Goal: Transaction & Acquisition: Purchase product/service

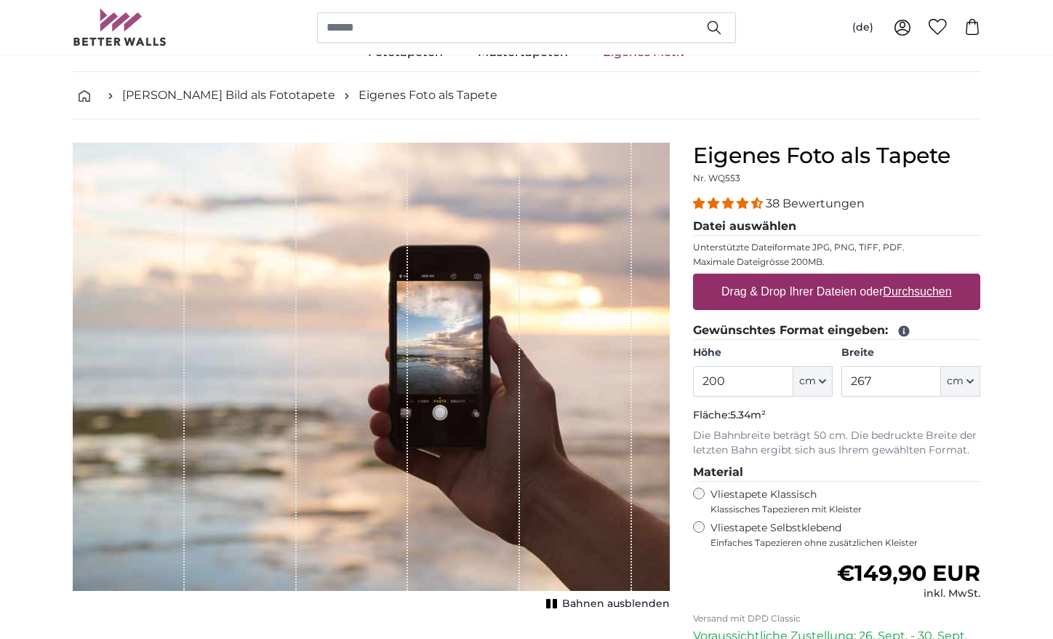
scroll to position [73, 0]
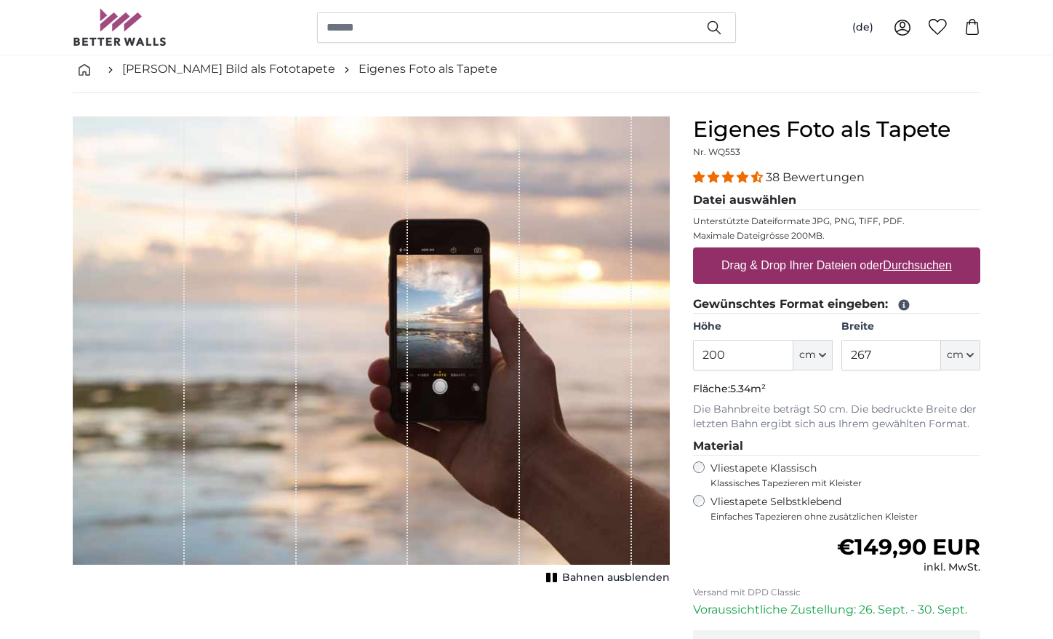
drag, startPoint x: 732, startPoint y: 359, endPoint x: 675, endPoint y: 359, distance: 57.5
click at [675, 359] on product-detail "Abbrechen Bild zuschneiden Bahnen ausblenden Eigenes Foto als Tapete Nr. WQ553 …" at bounding box center [526, 432] width 931 height 679
type input "272"
click at [886, 362] on input "267" at bounding box center [891, 355] width 100 height 31
drag, startPoint x: 886, startPoint y: 362, endPoint x: 846, endPoint y: 356, distance: 40.4
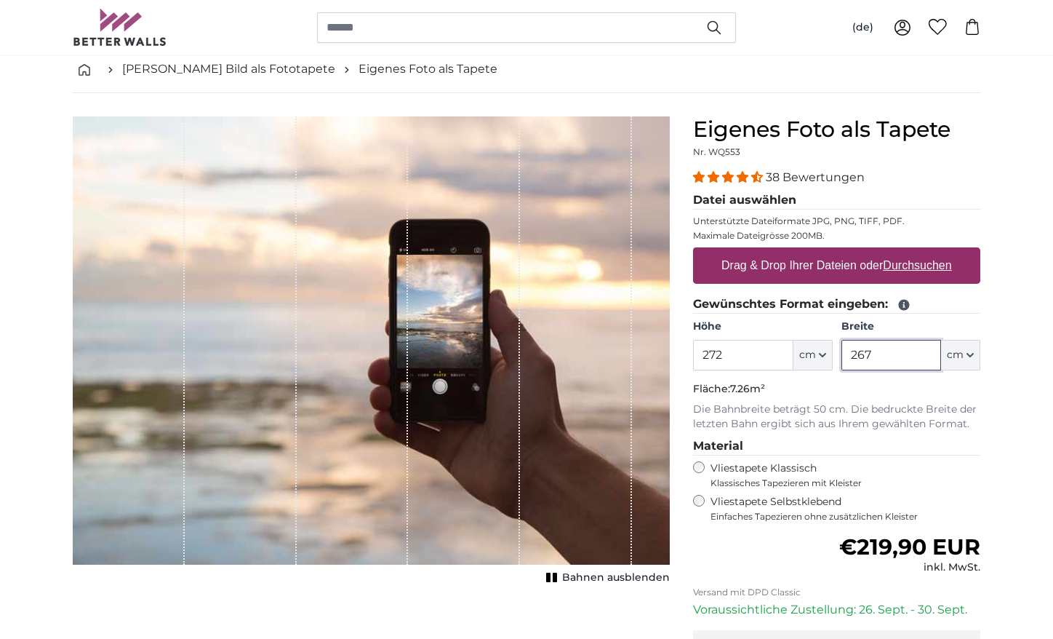
click at [846, 356] on input "267" at bounding box center [891, 355] width 100 height 31
type input "4"
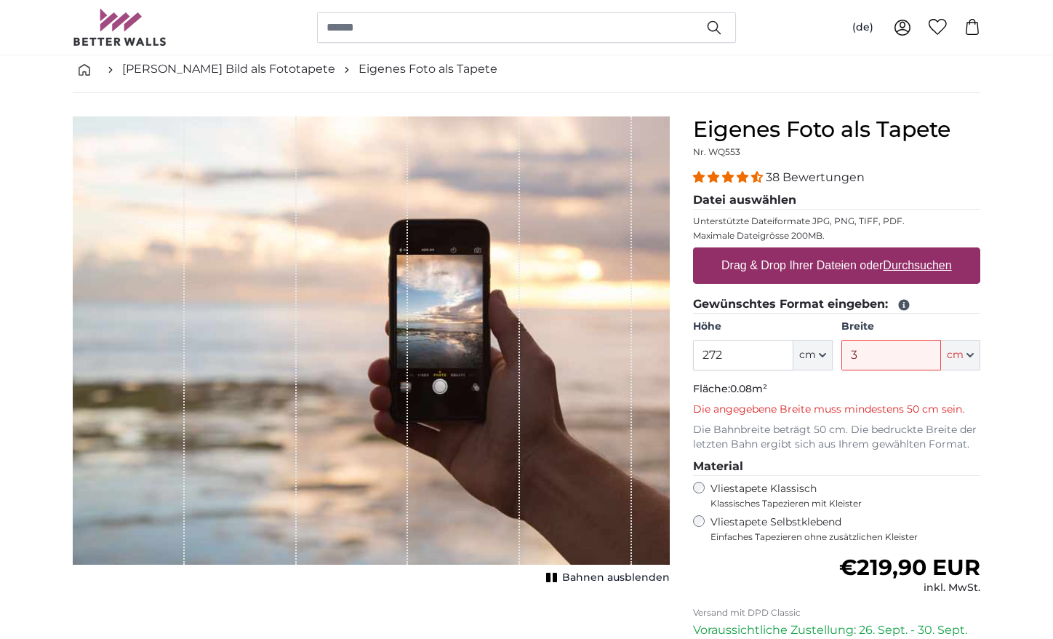
click at [622, 52] on div "(de) Deutsch [DEMOGRAPHIC_DATA] Italiano English 0 0" at bounding box center [527, 27] width 908 height 55
click at [889, 361] on input "3" at bounding box center [891, 355] width 100 height 31
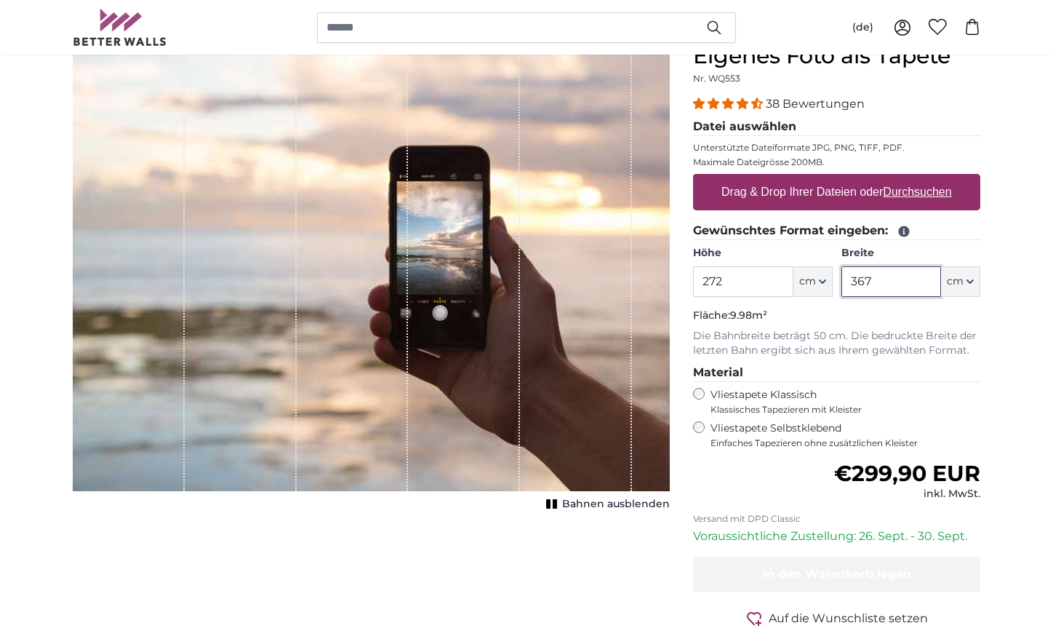
scroll to position [218, 0]
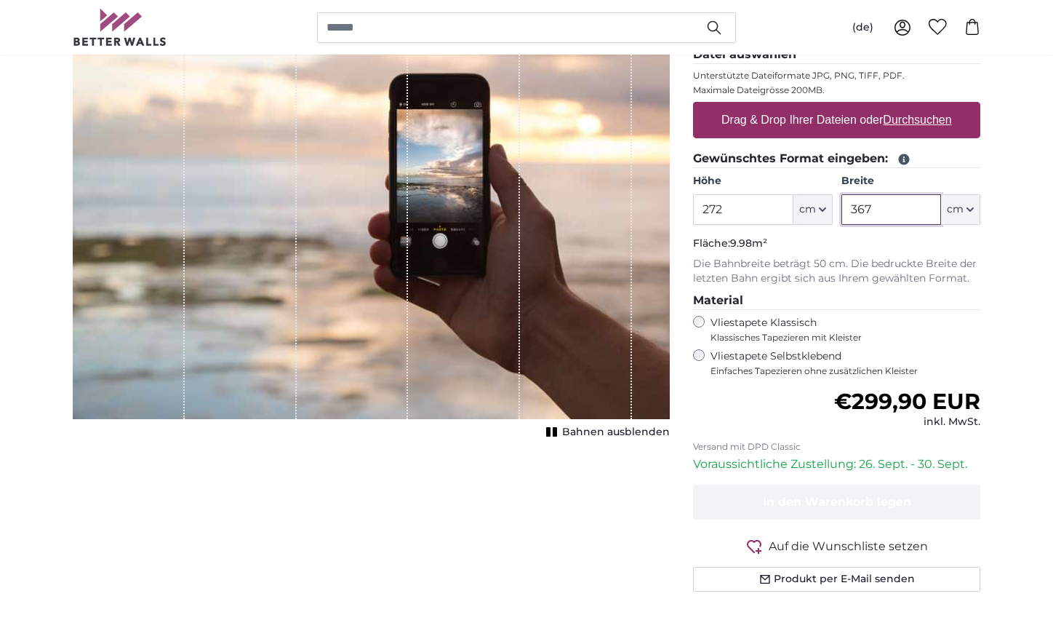
type input "367"
click at [807, 368] on span "Einfaches Tapezieren ohne zusätzlichen Kleister" at bounding box center [846, 371] width 270 height 12
click at [791, 329] on label "Vliestapete Klassisch Klassisches Tapezieren mit Kleister" at bounding box center [839, 330] width 257 height 28
click at [780, 353] on label "Vliestapete Selbstklebend Einfaches Tapezieren ohne zusätzlichen Kleister" at bounding box center [846, 363] width 270 height 28
click at [780, 330] on label "Vliestapete Klassisch Klassisches Tapezieren mit Kleister" at bounding box center [839, 330] width 257 height 28
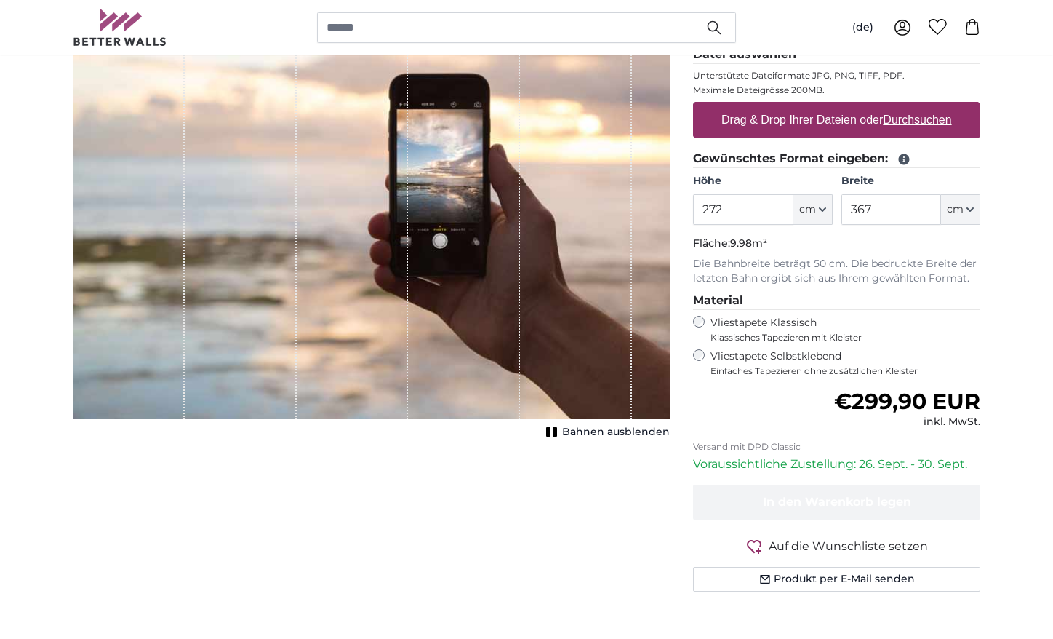
click at [777, 356] on label "Vliestapete Selbstklebend Einfaches Tapezieren ohne zusätzlichen Kleister" at bounding box center [846, 363] width 270 height 28
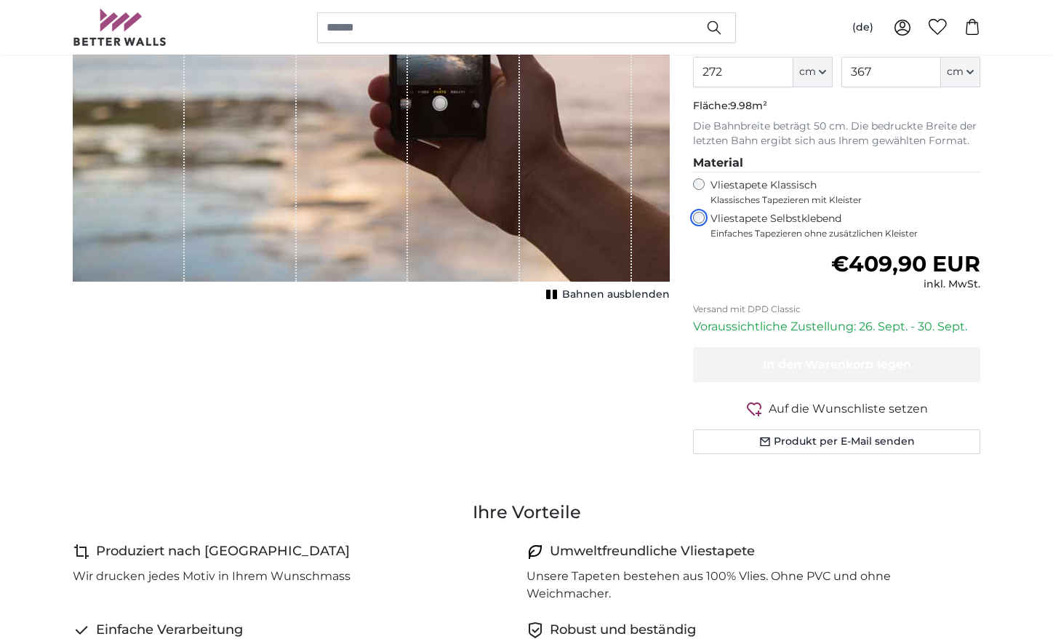
scroll to position [364, 0]
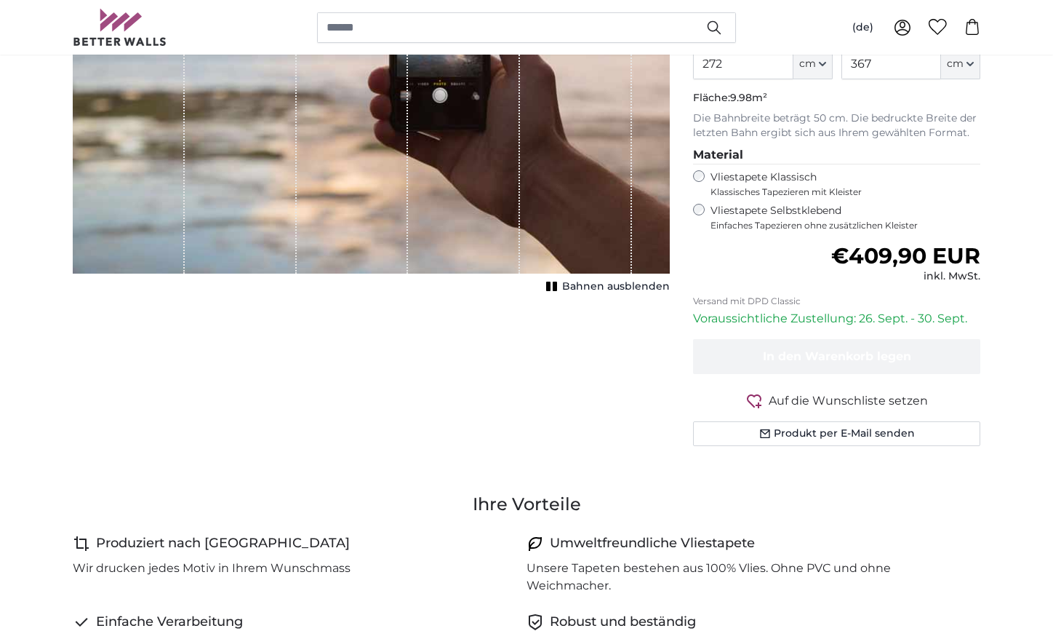
click at [775, 188] on span "Klassisches Tapezieren mit Kleister" at bounding box center [839, 192] width 257 height 12
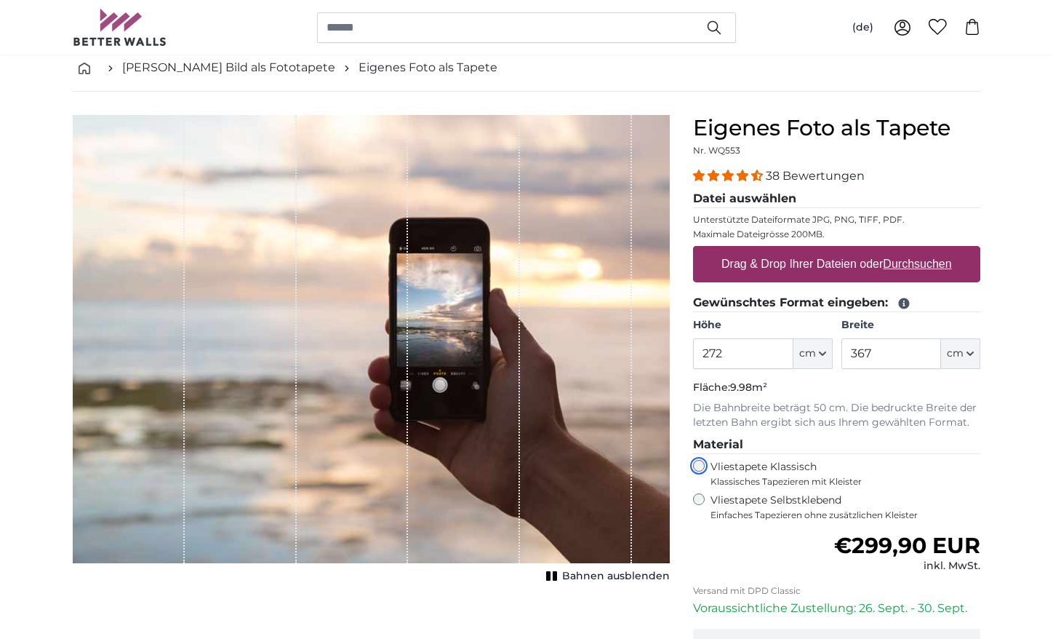
scroll to position [73, 0]
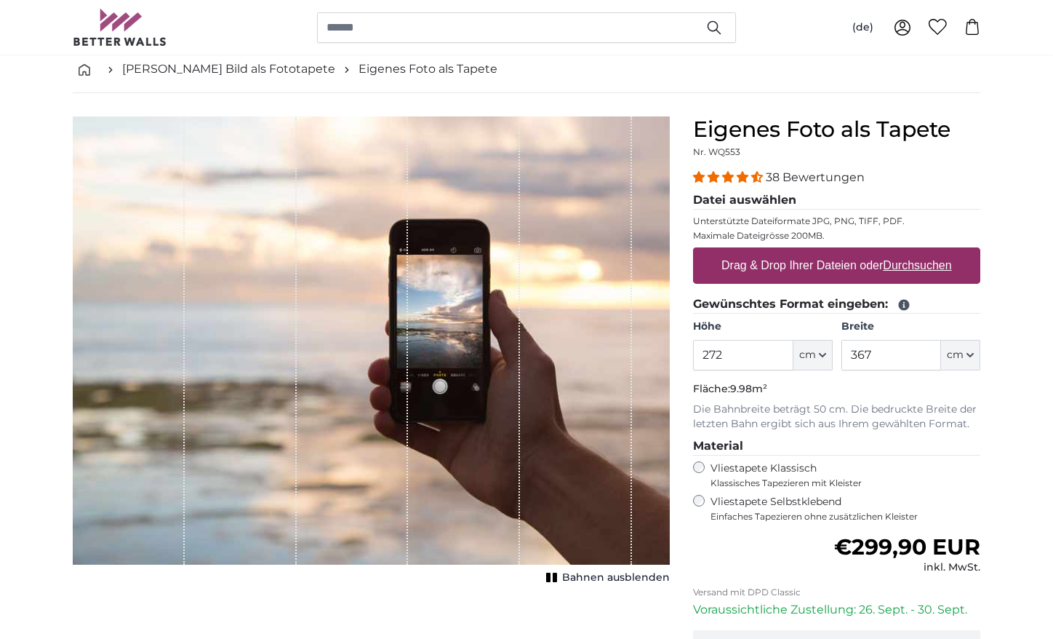
click at [906, 273] on label "Drag & Drop Ihrer Dateien oder Durchsuchen" at bounding box center [837, 265] width 242 height 29
click at [906, 252] on input "Drag & Drop Ihrer Dateien oder Durchsuchen" at bounding box center [836, 249] width 287 height 4
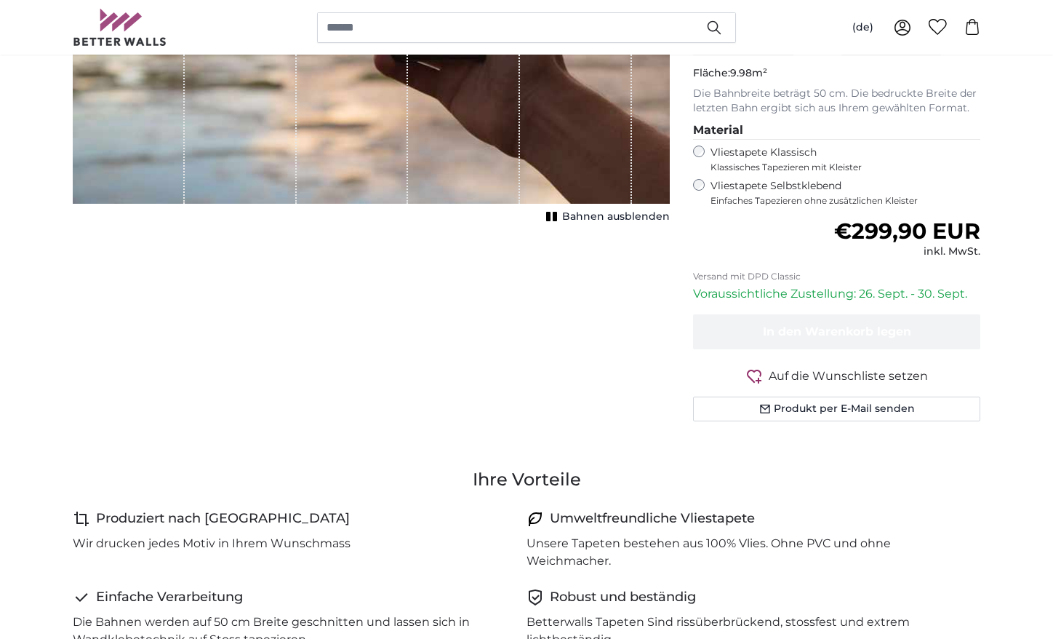
scroll to position [436, 0]
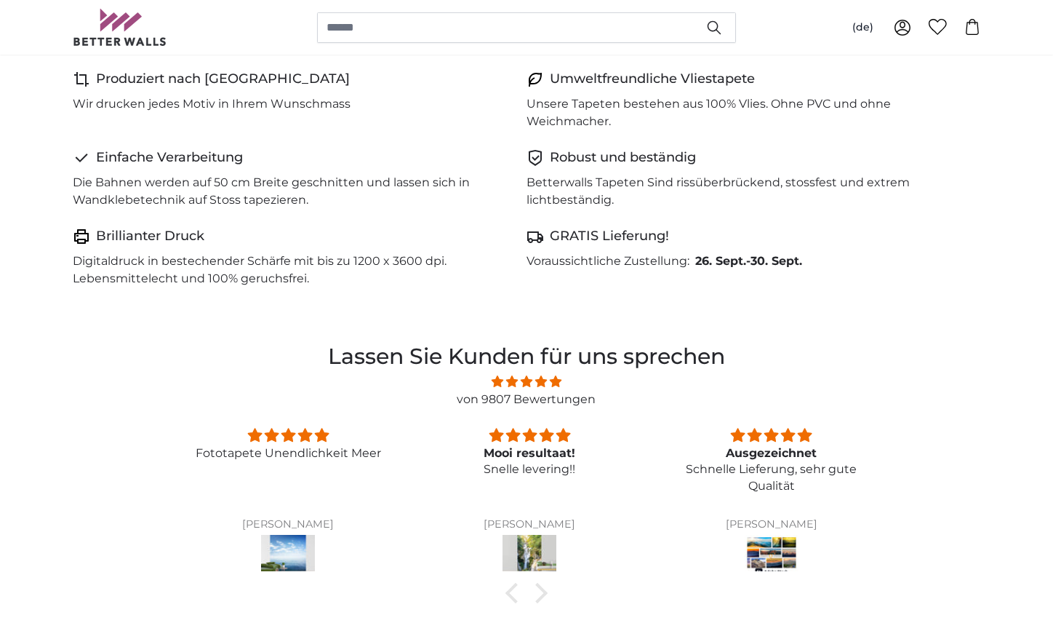
type input "200"
type input "270"
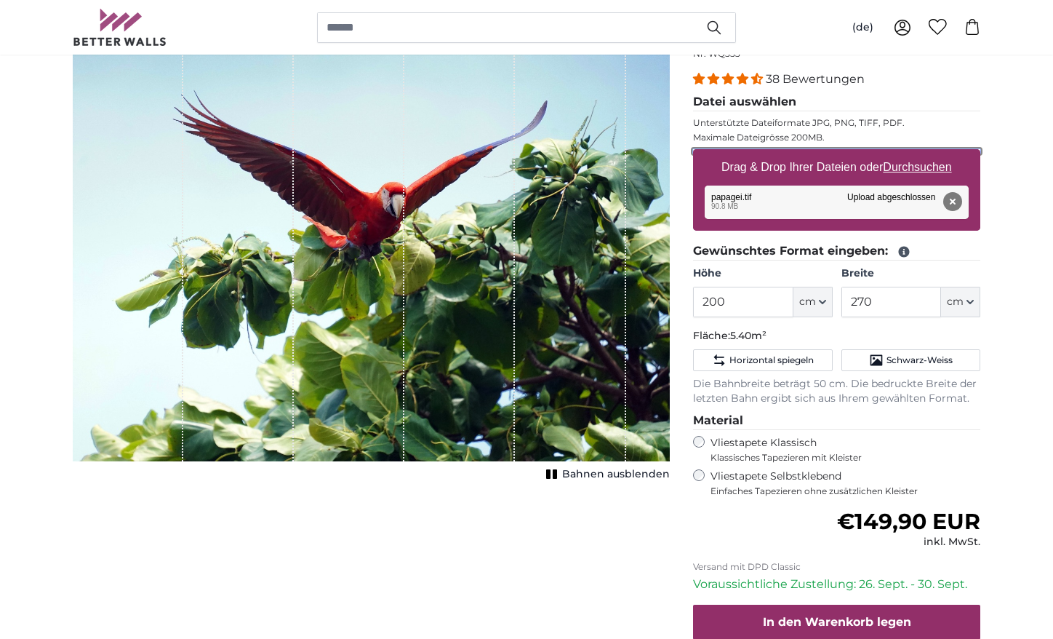
scroll to position [291, 0]
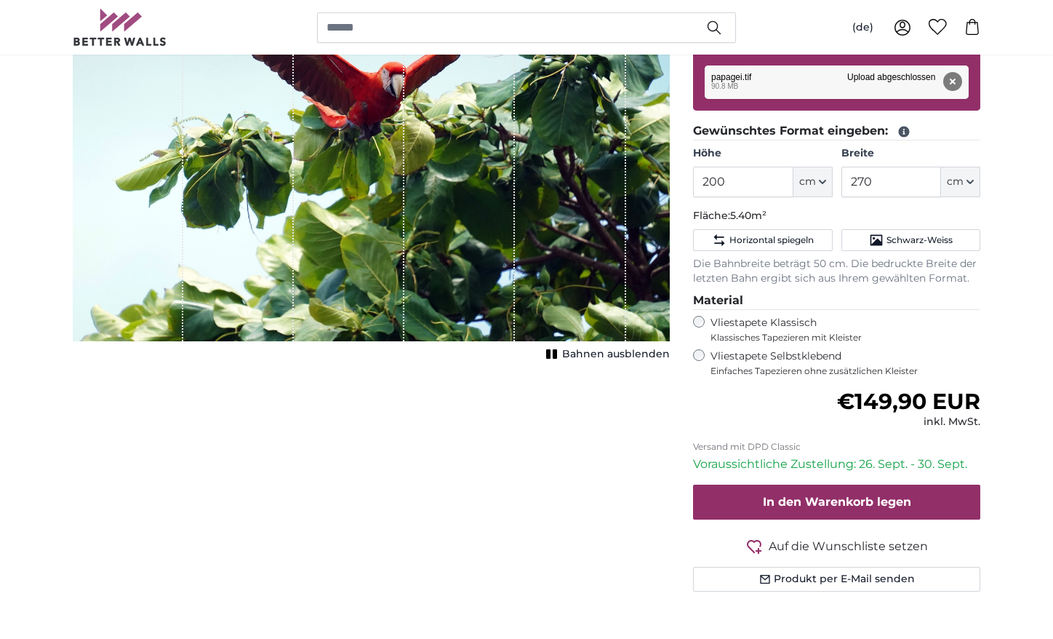
click at [708, 351] on div "Vliestapete Selbstklebend Einfaches Tapezieren ohne zusätzlichen Kleister" at bounding box center [836, 363] width 287 height 28
click at [705, 353] on div "Vliestapete Selbstklebend Einfaches Tapezieren ohne zusätzlichen Kleister" at bounding box center [836, 363] width 287 height 28
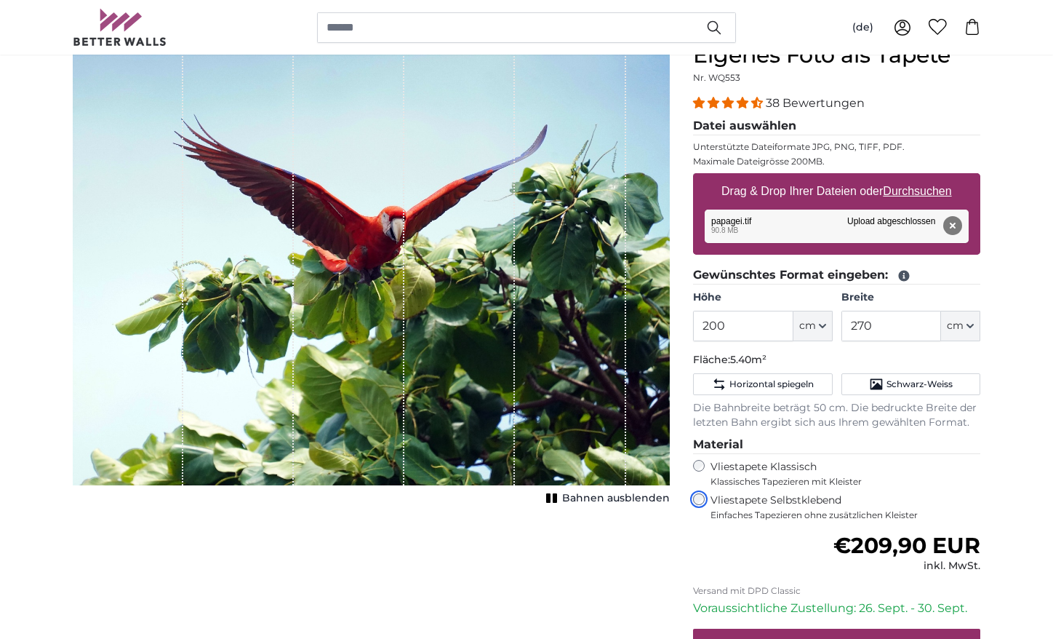
scroll to position [145, 0]
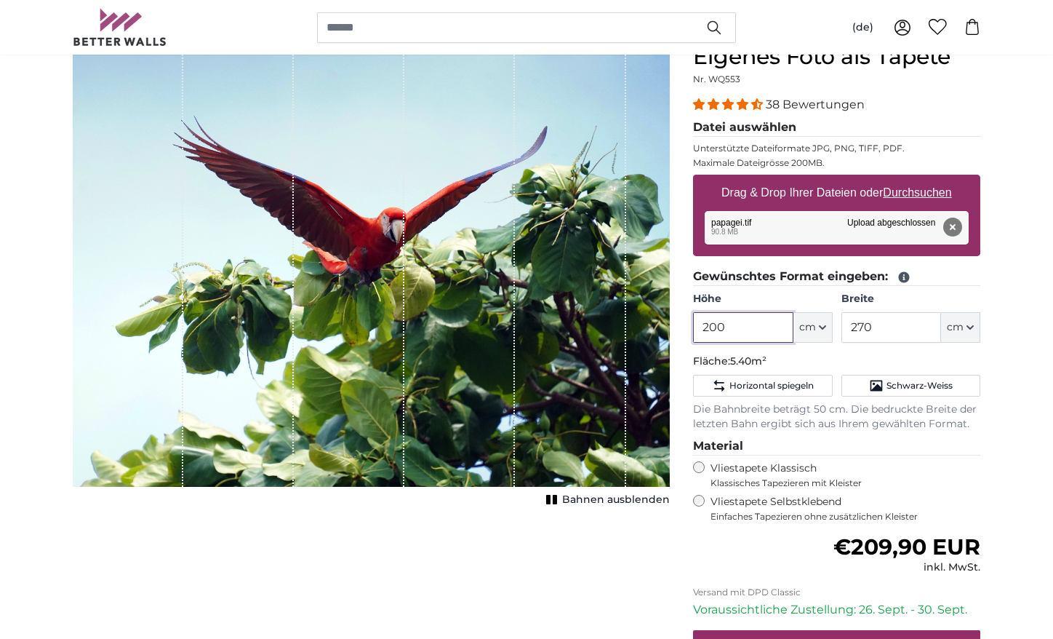
click at [730, 328] on input "200" at bounding box center [743, 327] width 100 height 31
drag, startPoint x: 730, startPoint y: 328, endPoint x: 679, endPoint y: 324, distance: 51.8
click at [679, 324] on product-detail "Abbrechen Bild zuschneiden Bahnen ausblenden Eigenes Foto als Tapete Nr. WQ553 …" at bounding box center [526, 395] width 931 height 751
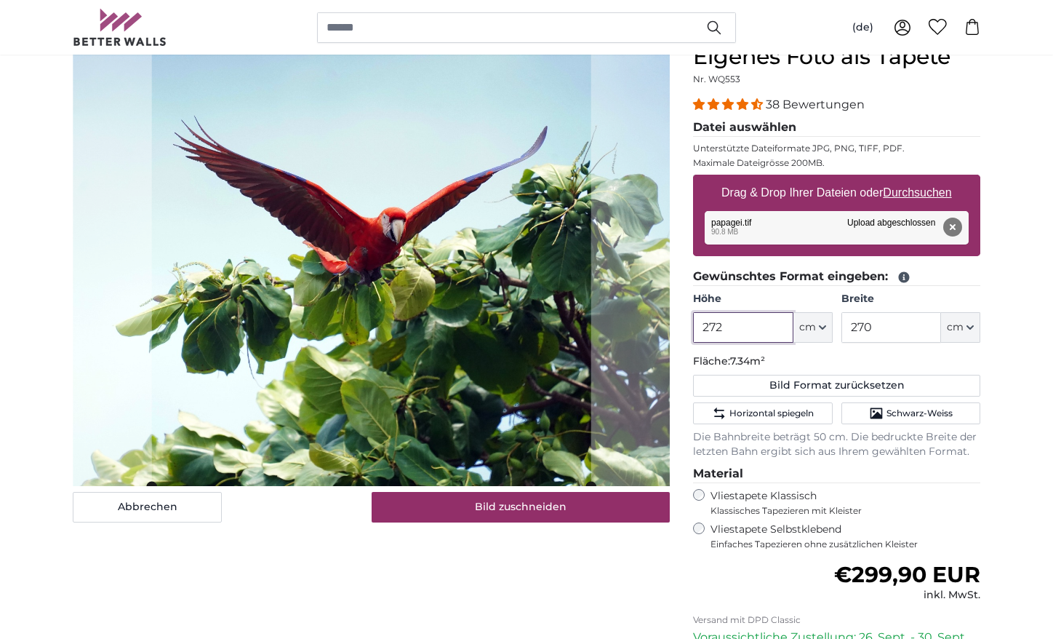
type input "272"
click at [871, 329] on input "270" at bounding box center [891, 327] width 100 height 31
click at [860, 327] on input "270" at bounding box center [891, 327] width 100 height 31
click at [866, 326] on input "270" at bounding box center [891, 327] width 100 height 31
drag, startPoint x: 876, startPoint y: 326, endPoint x: 836, endPoint y: 326, distance: 40.7
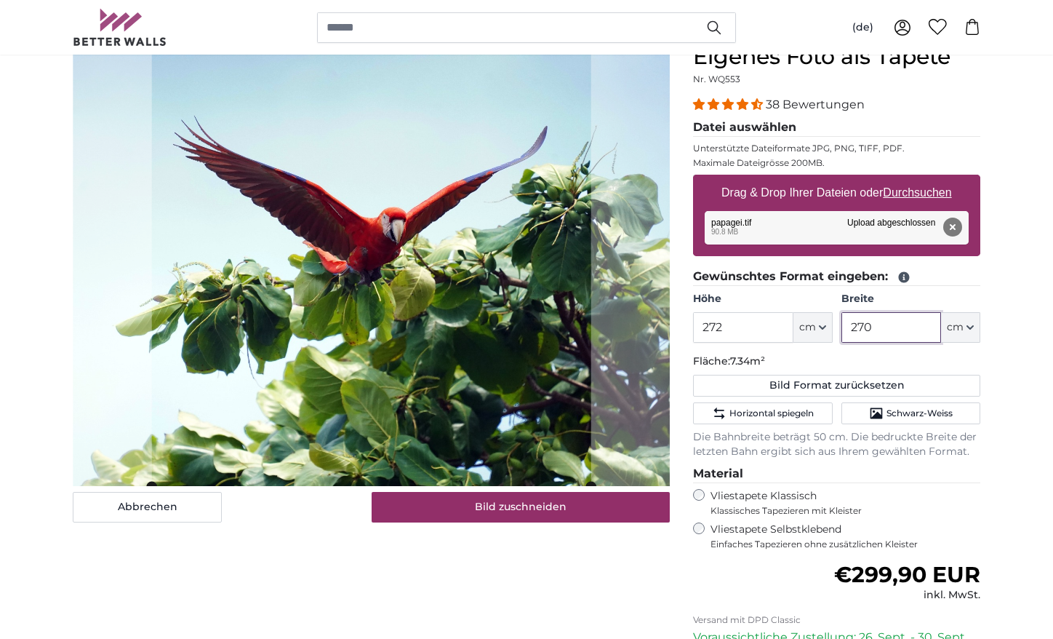
click at [836, 326] on div "Höhe 272 ft cm Centimeter (cm) Inches (inch) Feet (ft. in.) Breite 270 ft cm Ce…" at bounding box center [836, 317] width 287 height 51
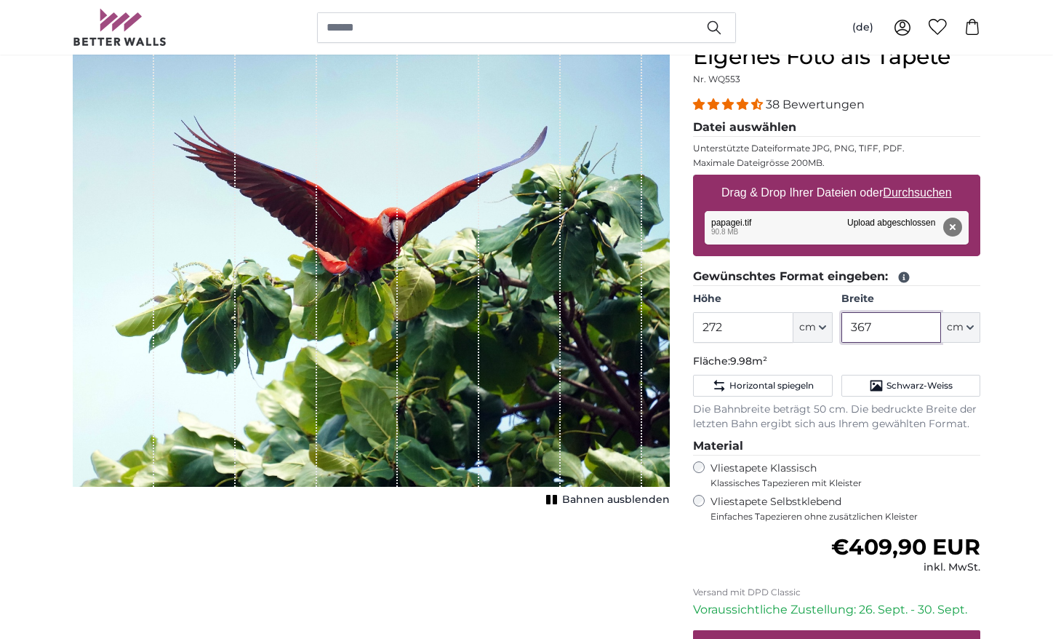
type input "367"
click at [795, 348] on fieldset "Gewünschtes Format eingeben: Höhe 272 ft cm Centimeter (cm) Inches (inch) Feet …" at bounding box center [836, 350] width 287 height 164
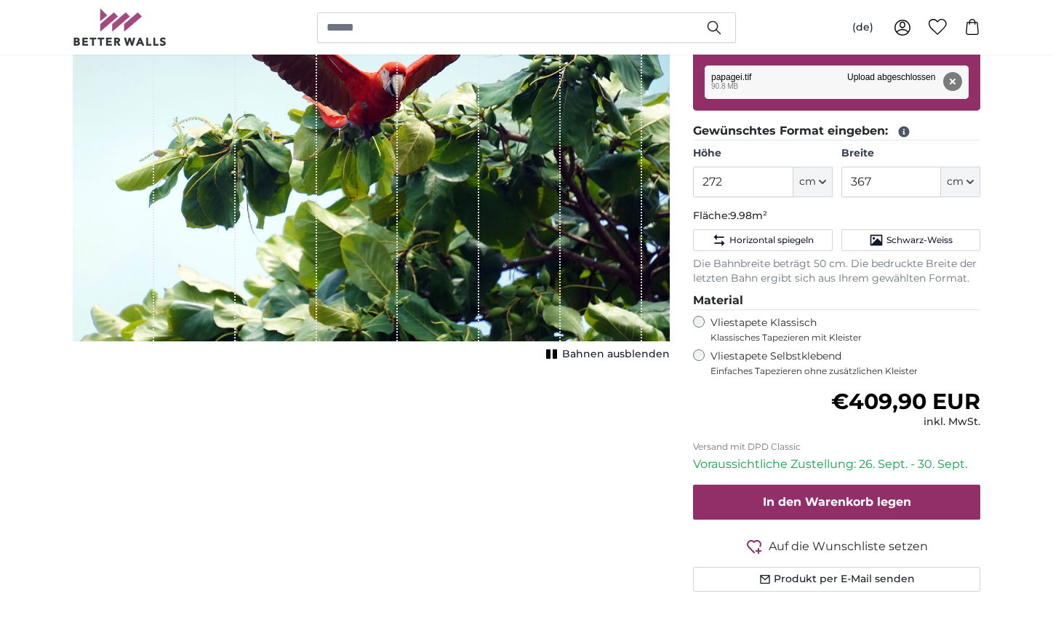
click at [799, 322] on label "Vliestapete Klassisch Klassisches Tapezieren mit Kleister" at bounding box center [839, 330] width 257 height 28
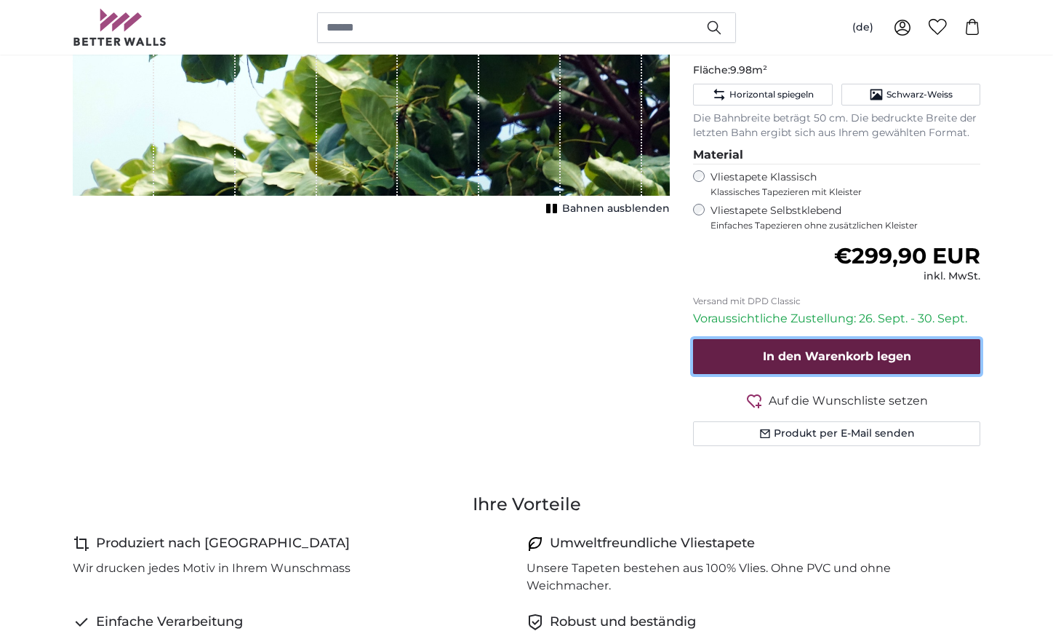
click at [847, 351] on span "In den Warenkorb legen" at bounding box center [837, 356] width 148 height 14
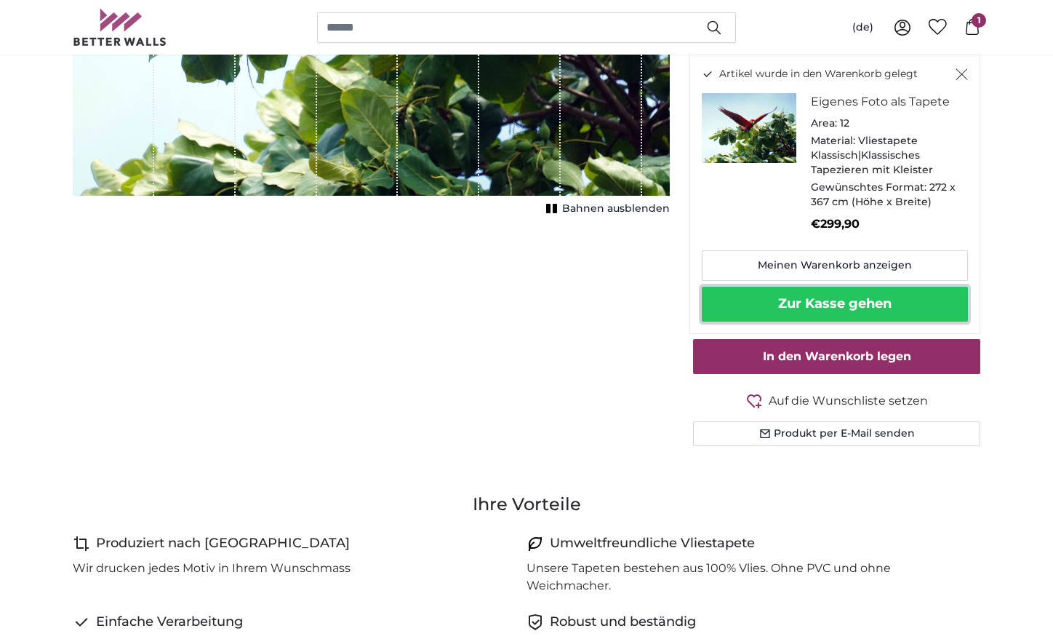
click at [849, 308] on button "Zur Kasse gehen" at bounding box center [835, 304] width 266 height 35
